Goal: Task Accomplishment & Management: Manage account settings

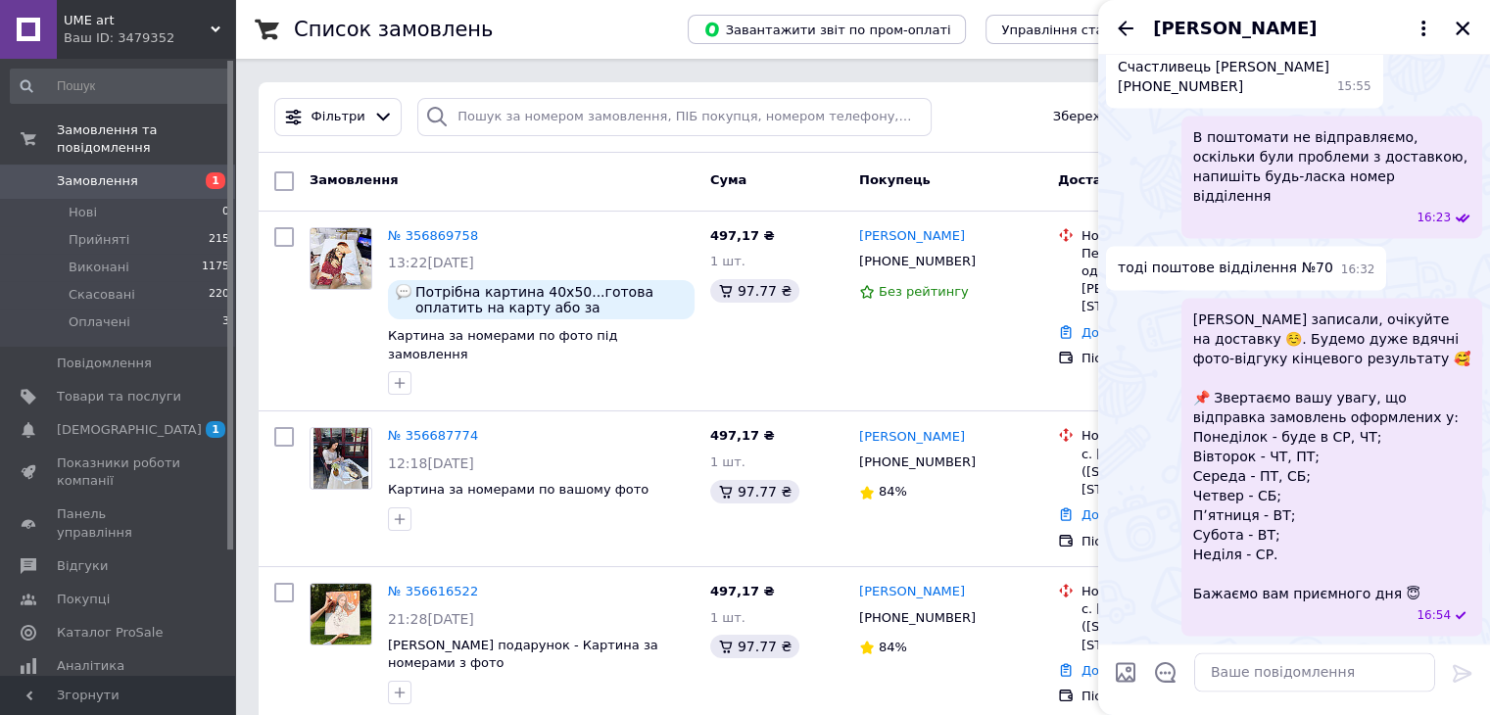
scroll to position [3577, 0]
drag, startPoint x: 1129, startPoint y: 29, endPoint x: 1148, endPoint y: 33, distance: 20.0
click at [1128, 28] on icon "Назад" at bounding box center [1126, 29] width 24 height 24
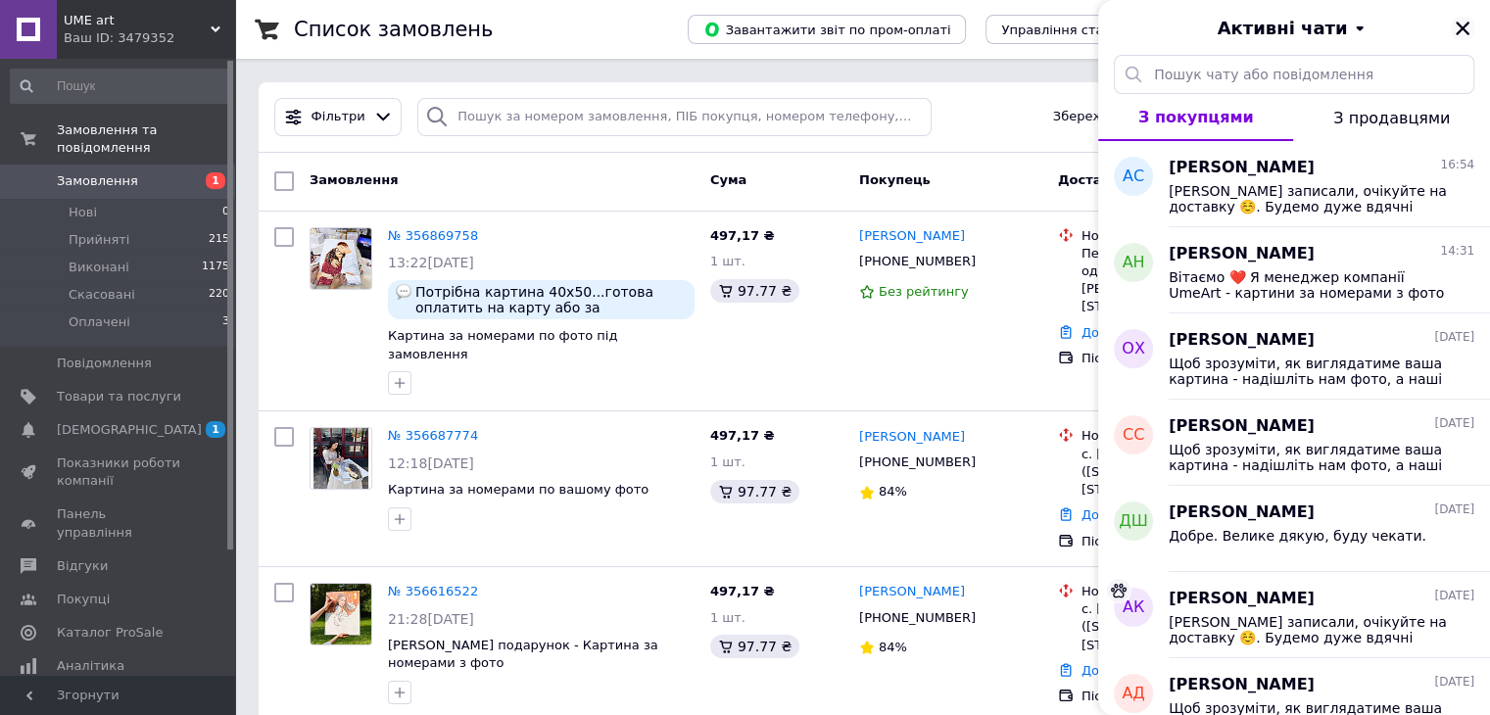
click at [1461, 26] on icon "Закрити" at bounding box center [1463, 29] width 14 height 14
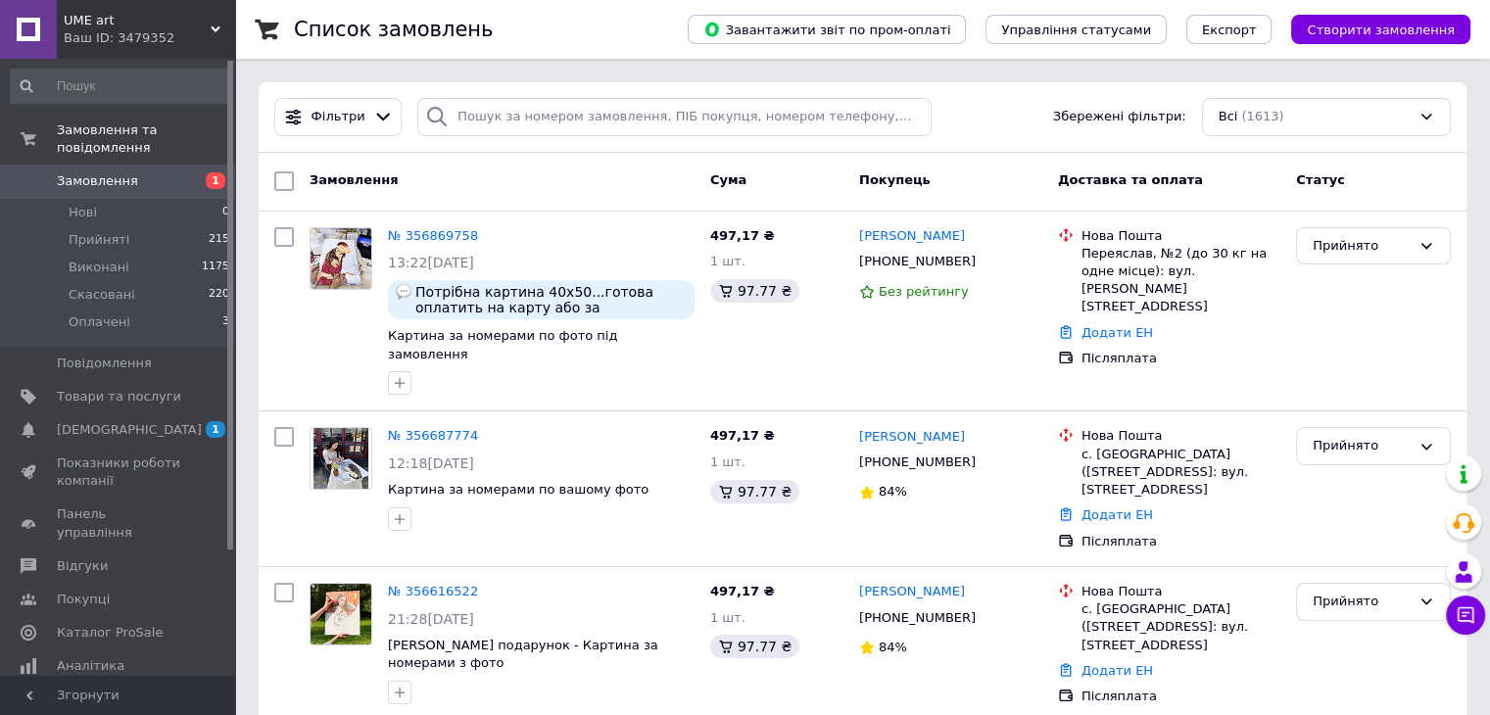
click at [137, 172] on span "Замовлення" at bounding box center [119, 181] width 124 height 18
